Goal: Task Accomplishment & Management: Manage account settings

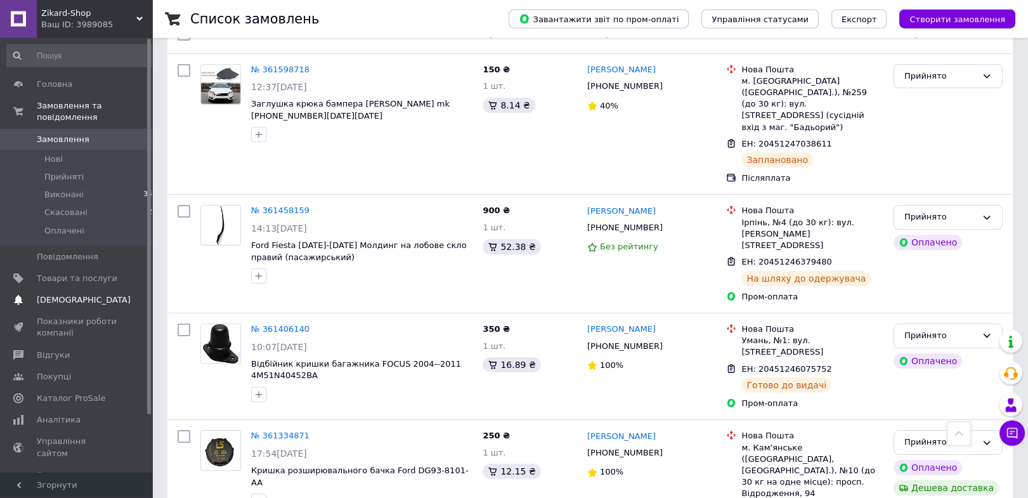
scroll to position [67, 0]
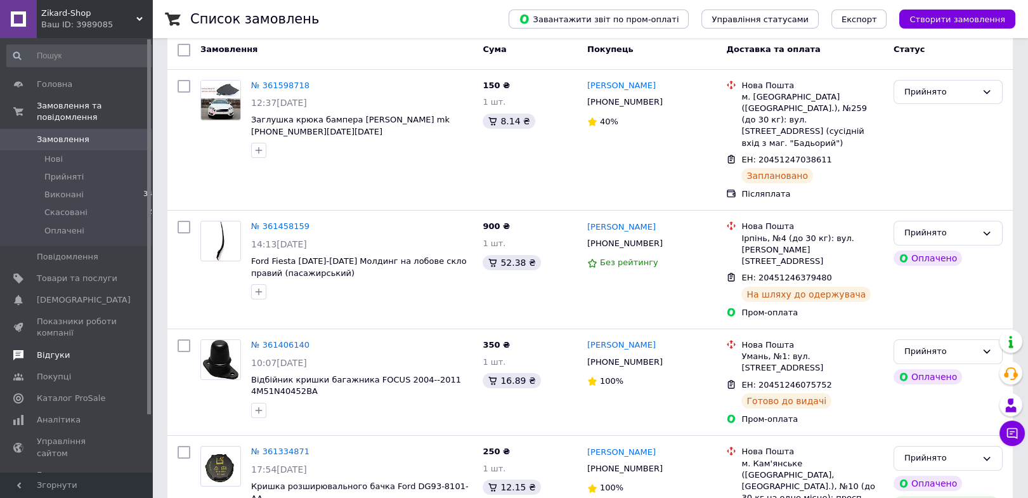
click at [63, 349] on span "Відгуки" at bounding box center [53, 354] width 33 height 11
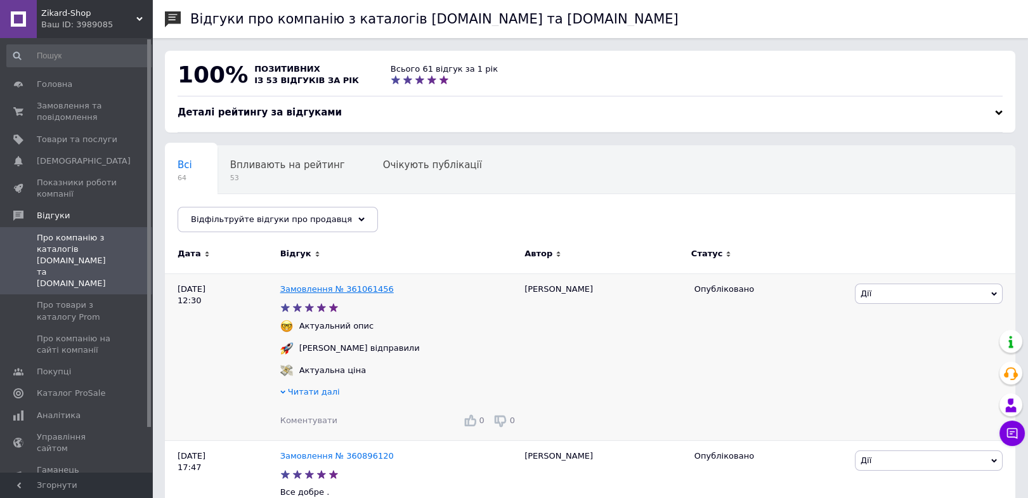
click at [356, 285] on link "Замовлення № 361061456" at bounding box center [336, 289] width 113 height 10
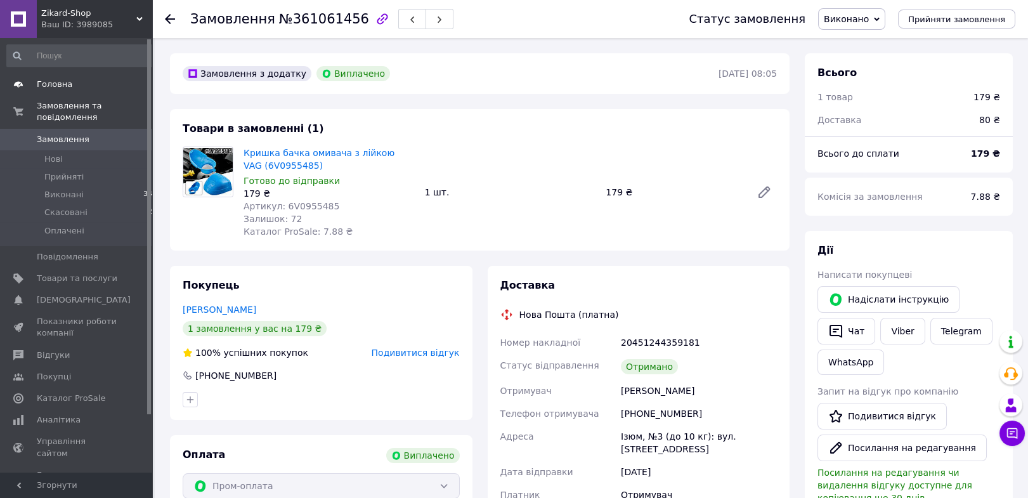
click at [103, 87] on span "Головна" at bounding box center [77, 84] width 81 height 11
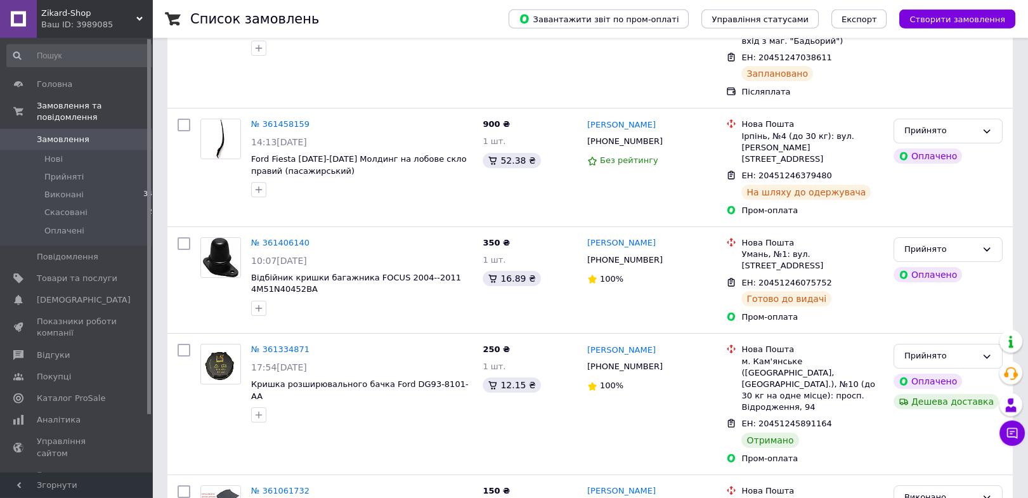
scroll to position [134, 0]
